Goal: Information Seeking & Learning: Learn about a topic

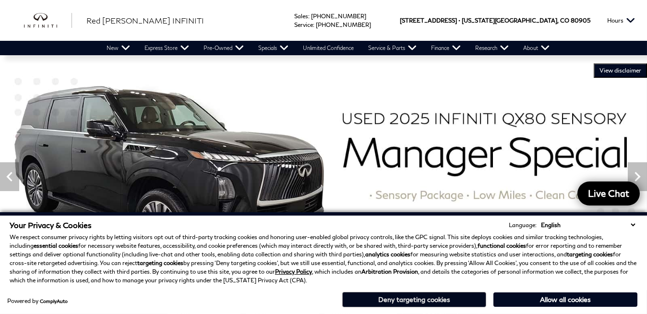
click at [423, 297] on button "Deny targeting cookies" at bounding box center [414, 299] width 144 height 15
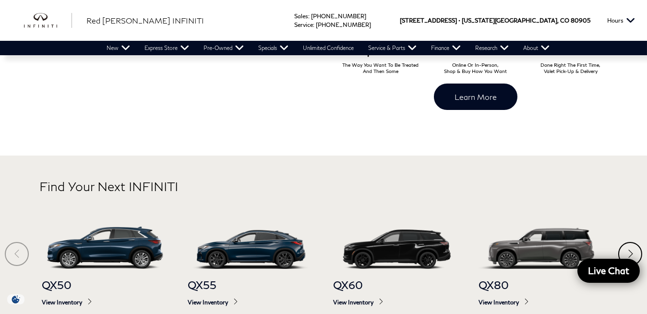
scroll to position [480, 0]
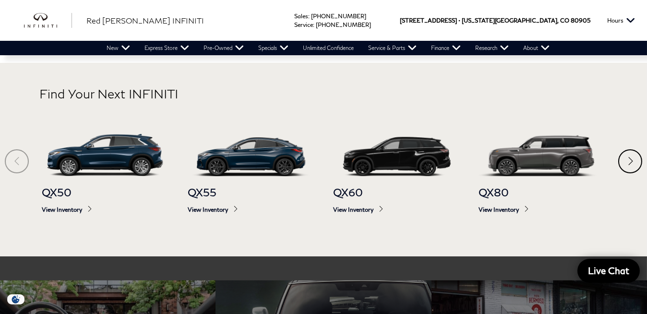
click at [629, 157] on div "Next" at bounding box center [631, 161] width 24 height 24
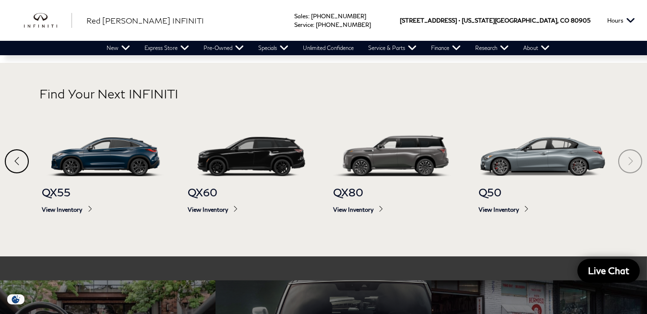
click at [629, 157] on section "Find Your Next INFINITI QX50 View Inventory QX55 View Inventory QX60 View Inven…" at bounding box center [323, 160] width 647 height 194
click at [14, 158] on div "Previous" at bounding box center [17, 161] width 24 height 24
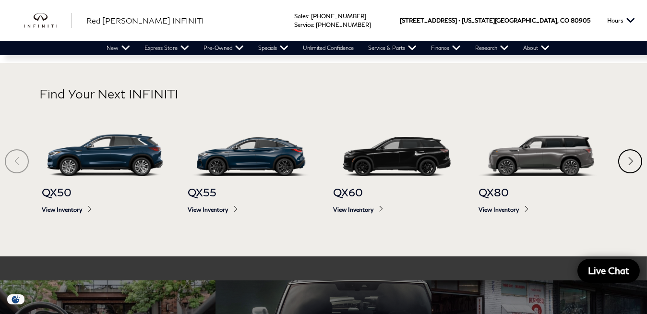
click at [14, 158] on section "Find Your Next INFINITI QX50 View Inventory QX55 View Inventory QX60 View Inven…" at bounding box center [323, 160] width 647 height 194
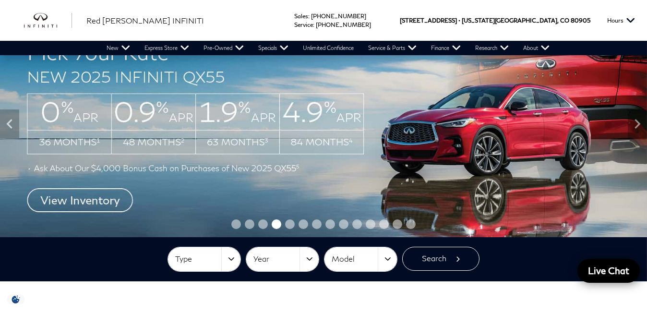
scroll to position [0, 0]
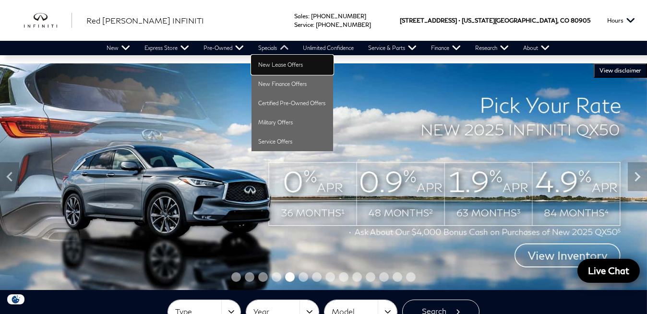
click at [276, 66] on link "New Lease Offers" at bounding box center [293, 64] width 82 height 19
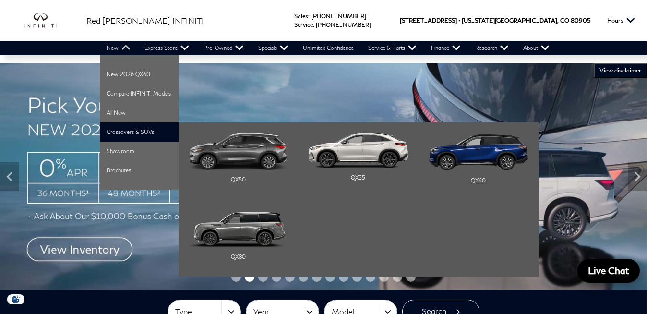
click at [131, 133] on li "Crossovers & SUVs QX50 QX55 QX60" at bounding box center [139, 131] width 79 height 19
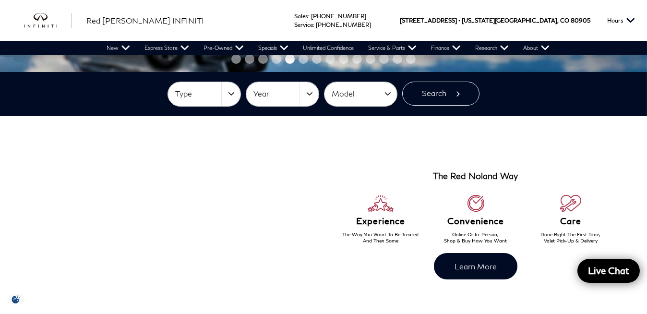
scroll to position [174, 0]
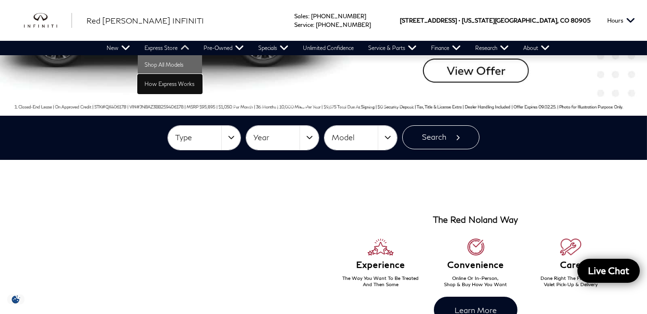
click at [170, 89] on link "How Express Works" at bounding box center [170, 83] width 64 height 19
